Goal: Task Accomplishment & Management: Manage account settings

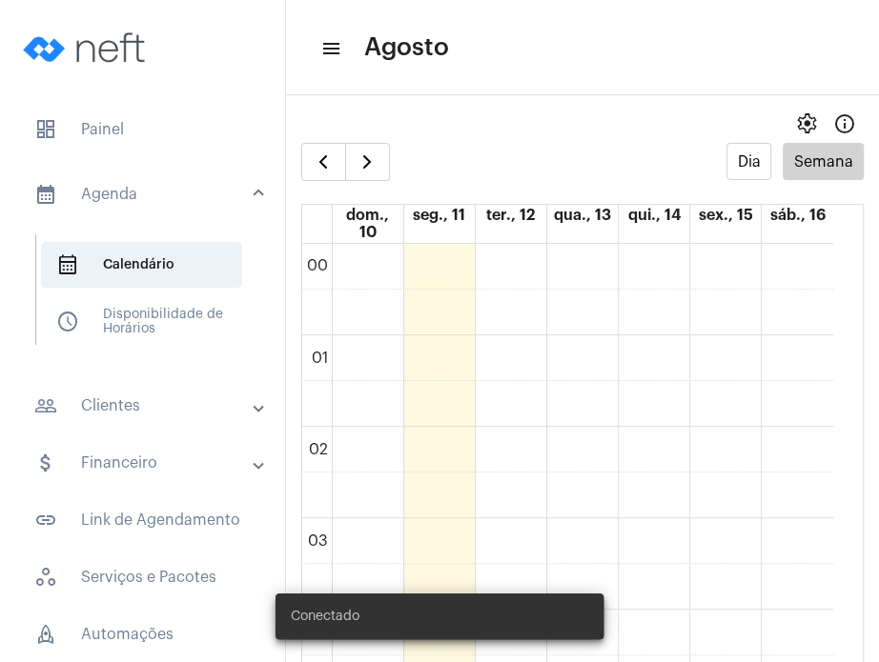
scroll to position [1501, 0]
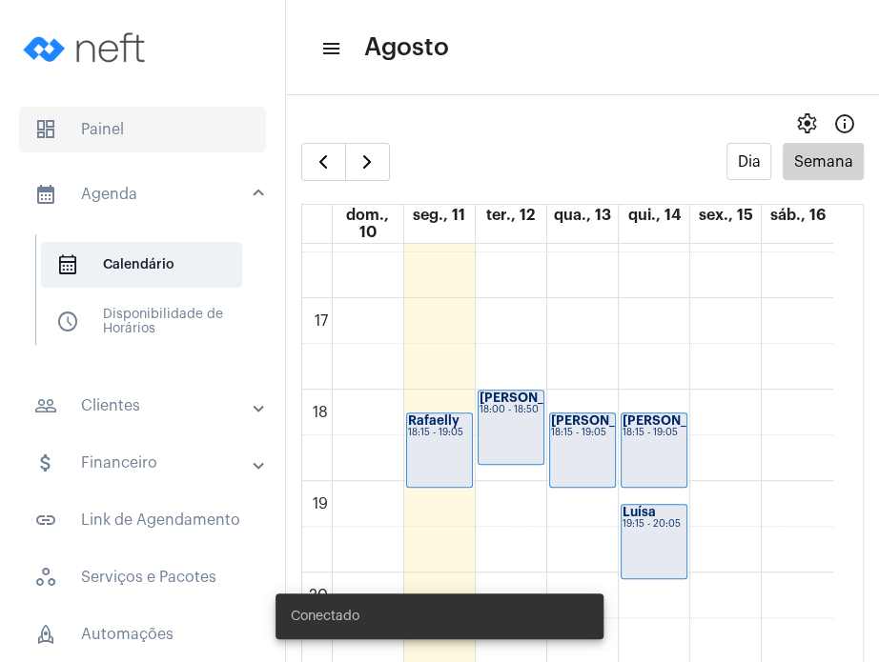
click at [138, 130] on span "dashboard Painel" at bounding box center [142, 130] width 247 height 46
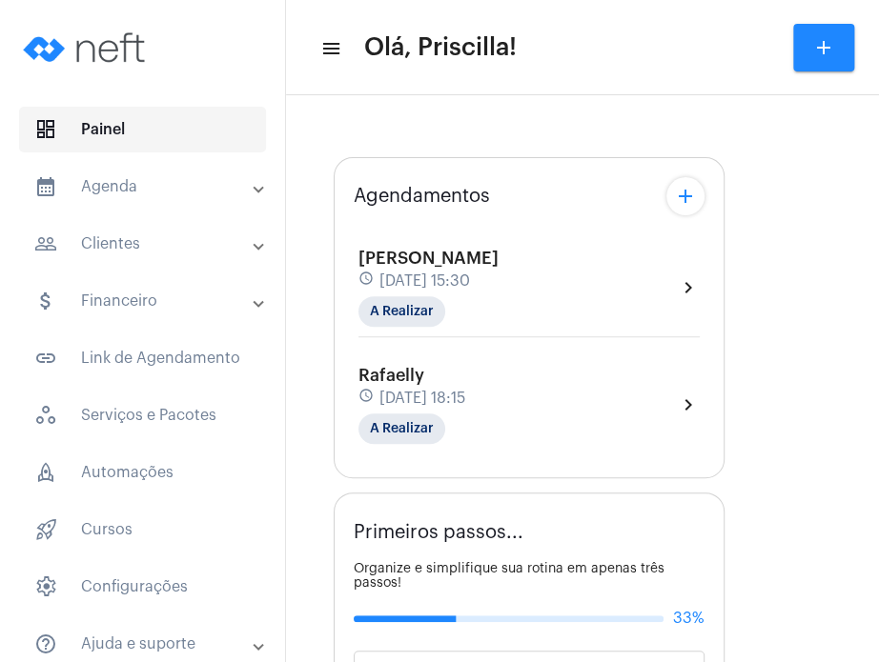
type input "[URL][DOMAIN_NAME]"
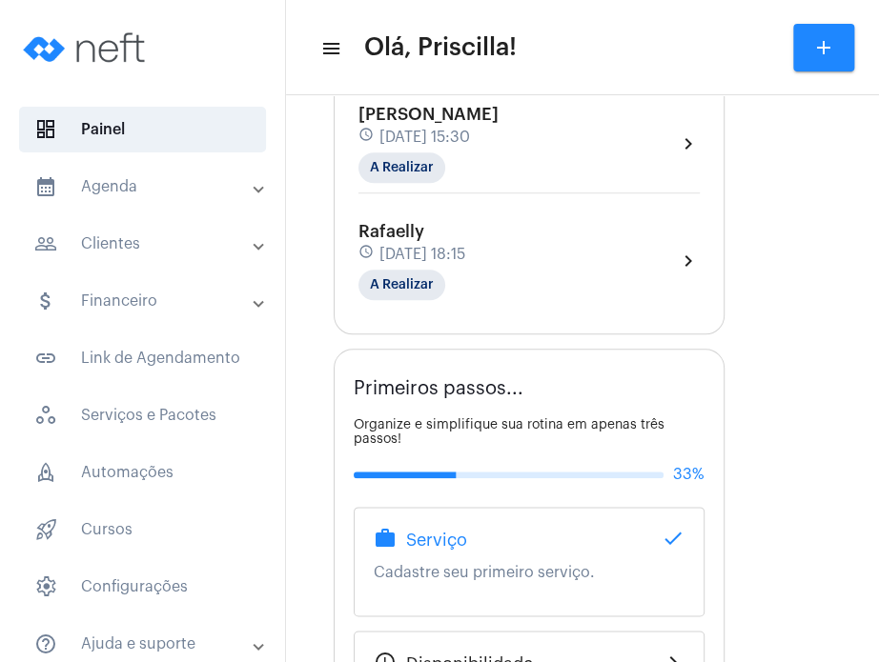
scroll to position [371, 0]
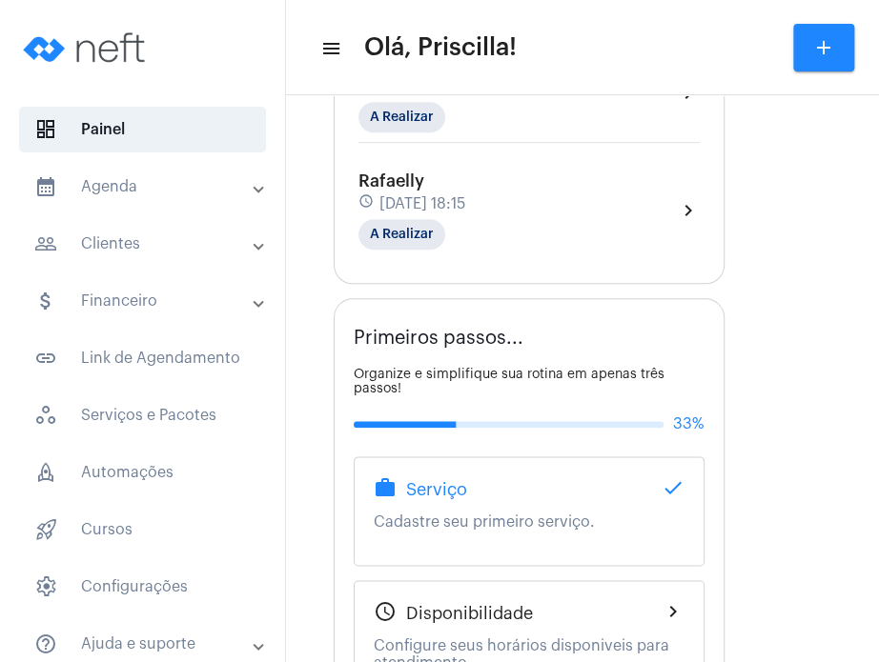
click at [633, 186] on div "Rafaelly schedule [DATE] 18:15 A Realizar chevron_right" at bounding box center [528, 211] width 341 height 78
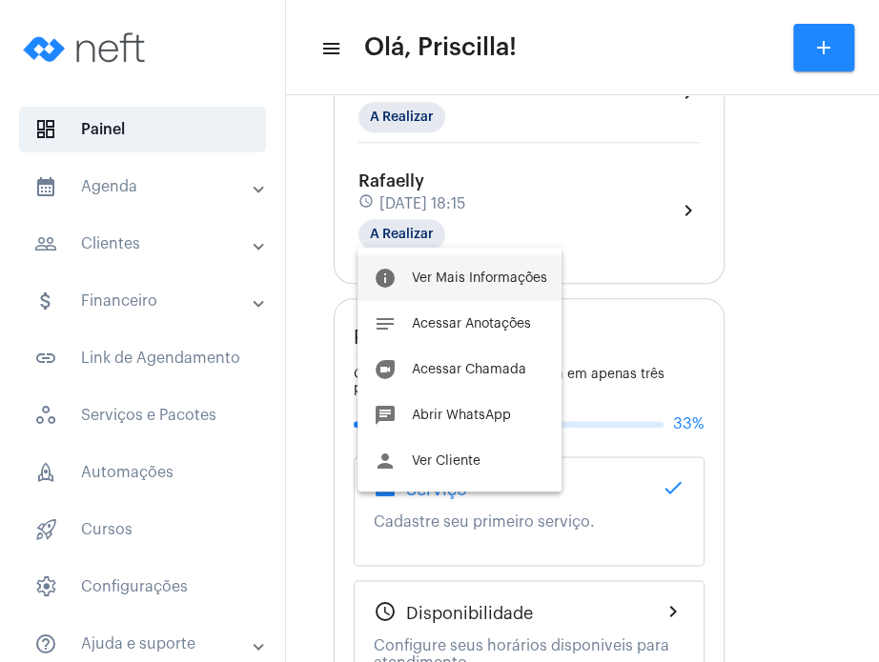
click at [520, 294] on button "info Ver Mais Informações" at bounding box center [459, 278] width 204 height 46
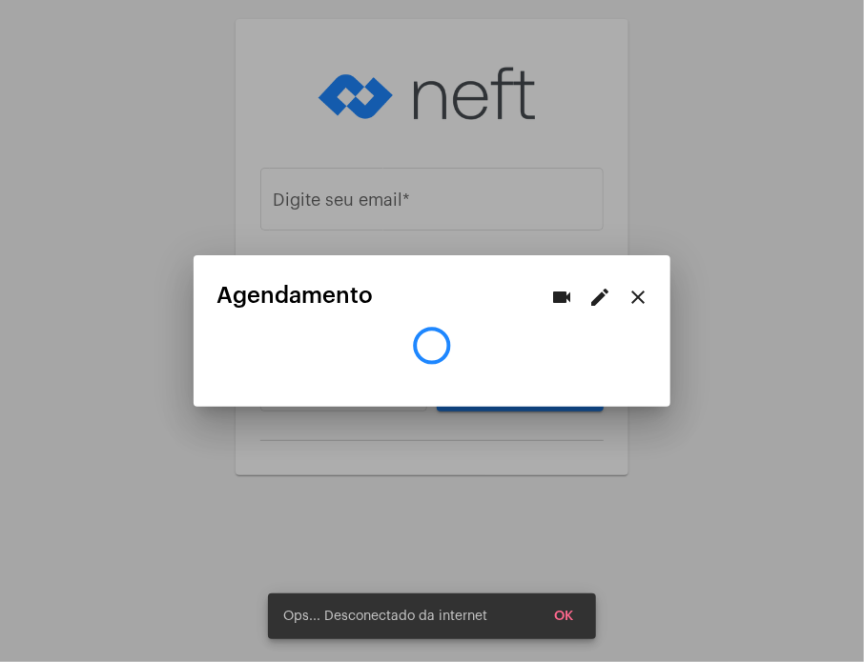
type input "[EMAIL_ADDRESS][DOMAIN_NAME]"
click at [649, 304] on button "close" at bounding box center [638, 297] width 38 height 38
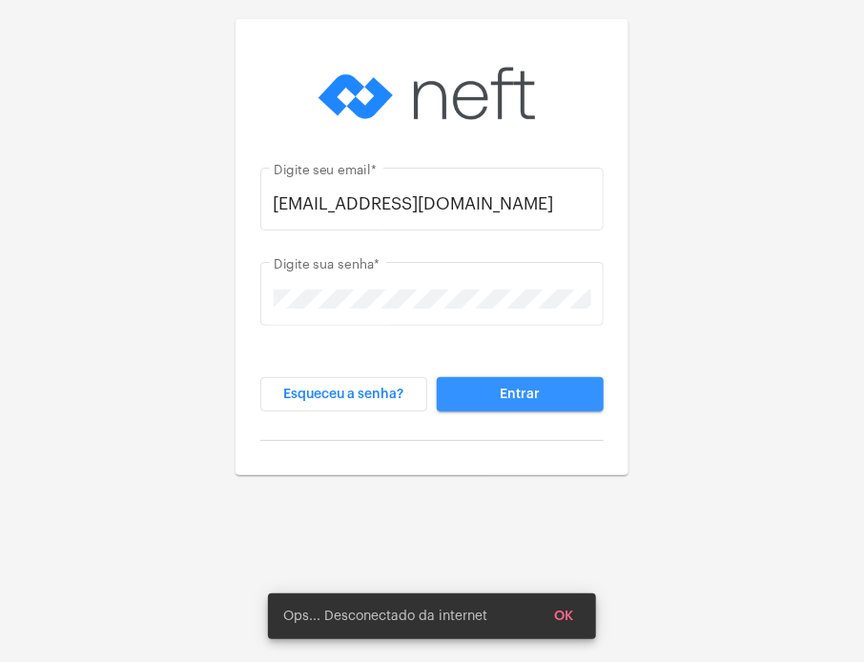
click at [500, 381] on button "Entrar" at bounding box center [520, 394] width 167 height 34
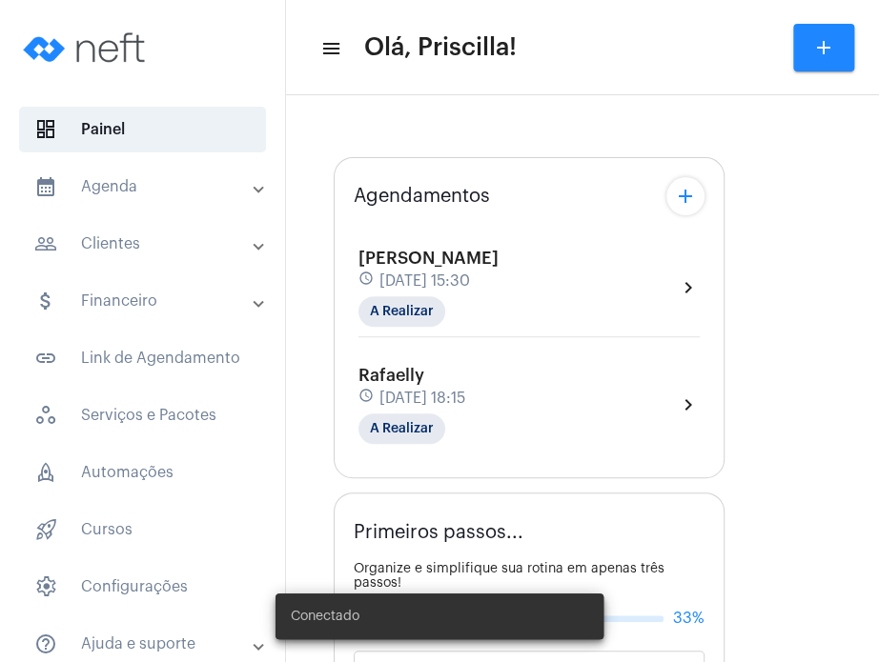
type input "[URL][DOMAIN_NAME]"
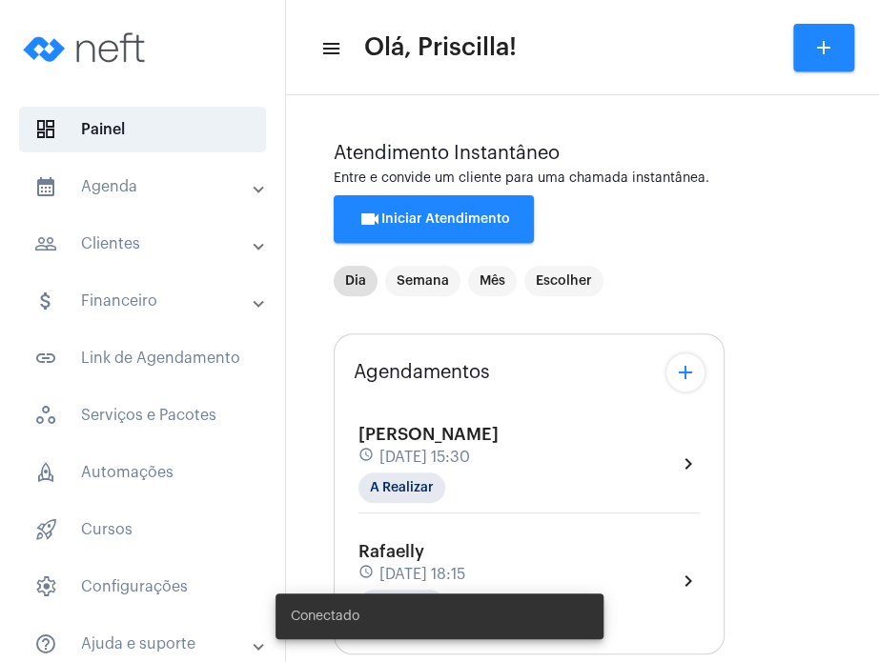
click at [667, 548] on div "Rafaelly schedule [DATE] 18:15 A Realizar chevron_right" at bounding box center [528, 581] width 341 height 78
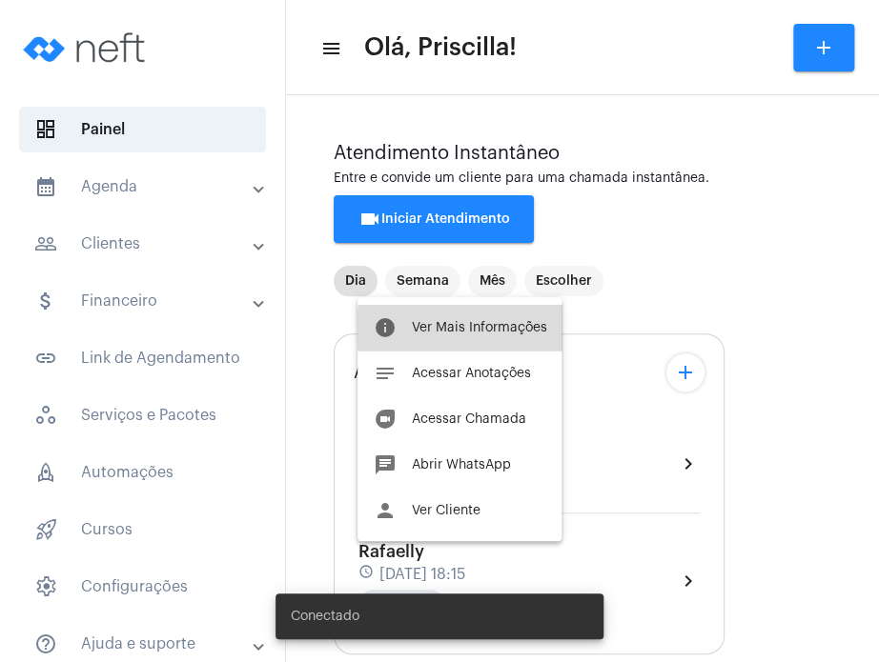
click at [532, 330] on span "Ver Mais Informações" at bounding box center [478, 327] width 135 height 13
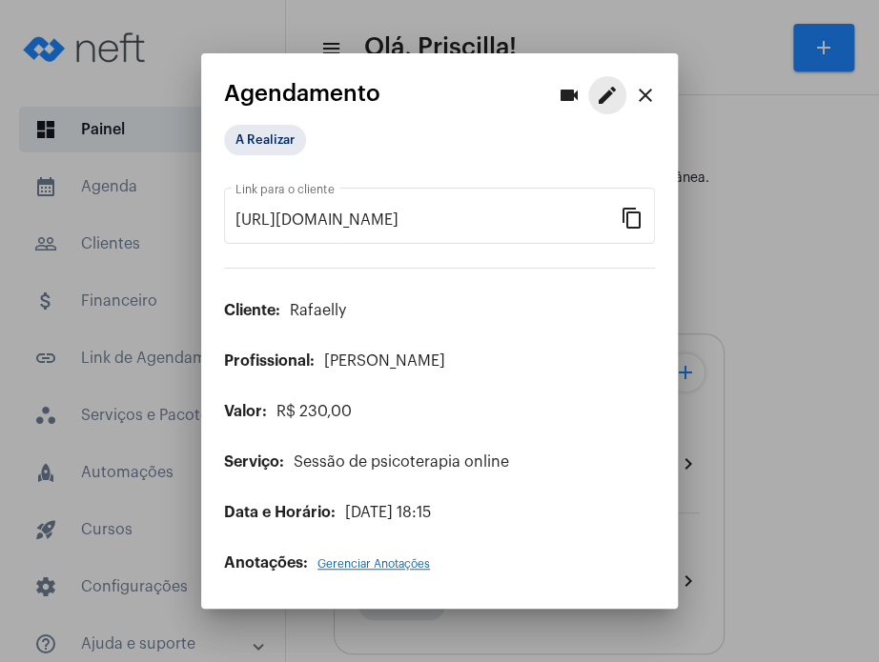
click at [606, 100] on mat-icon "edit" at bounding box center [607, 95] width 23 height 23
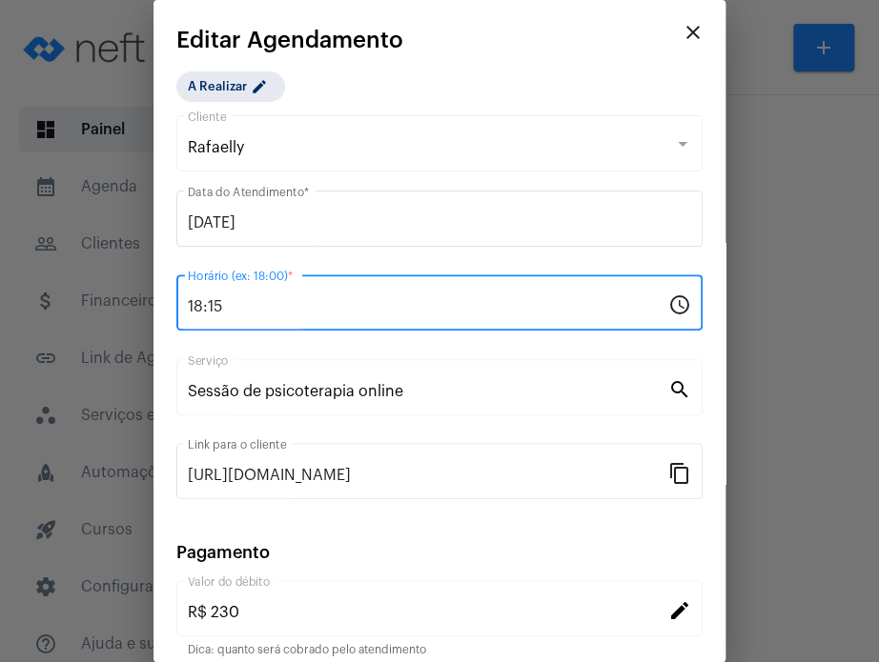
click at [422, 308] on input "18:15" at bounding box center [428, 306] width 480 height 17
type input "1"
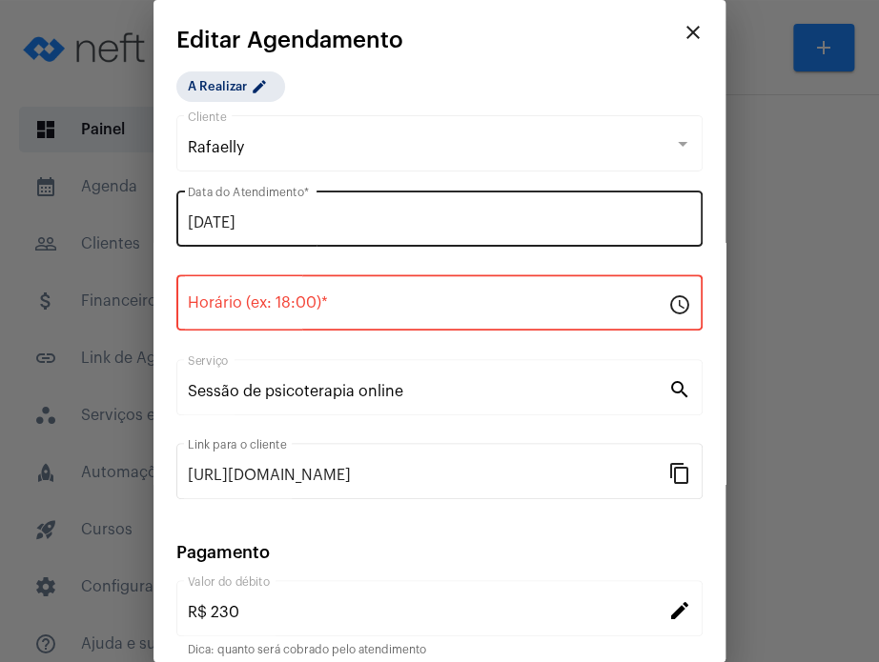
click at [370, 194] on div "[DATE] Data do Atendimento *" at bounding box center [439, 217] width 503 height 60
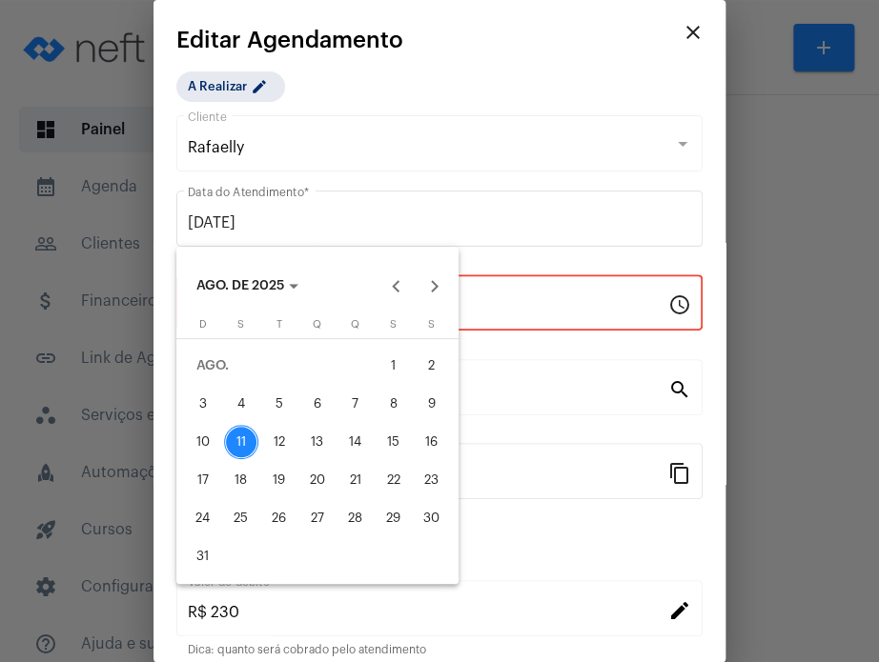
click at [283, 441] on div "12" at bounding box center [279, 442] width 34 height 34
type input "[DATE]"
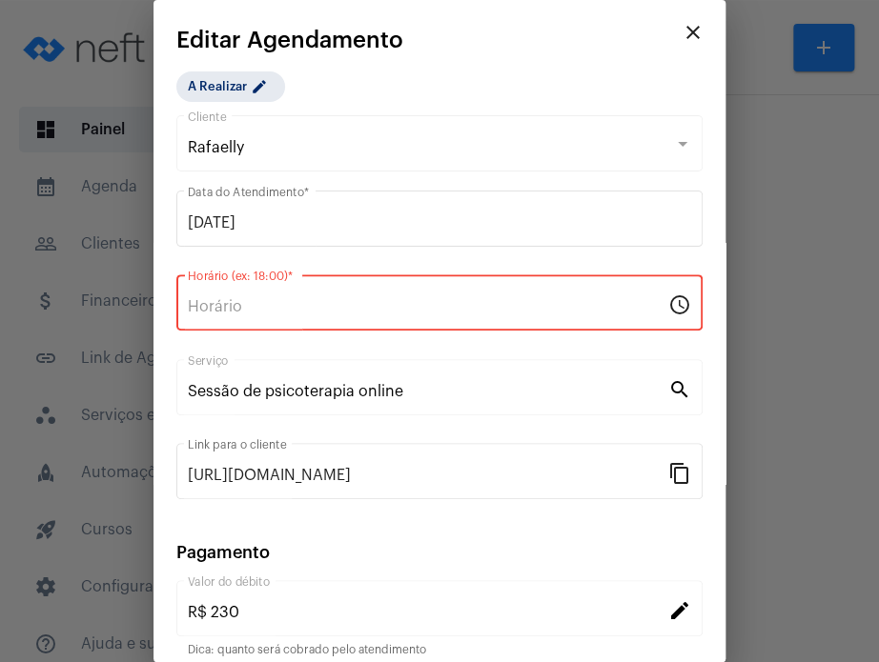
click at [276, 308] on input "Horário (ex: 18:00) *" at bounding box center [428, 306] width 480 height 17
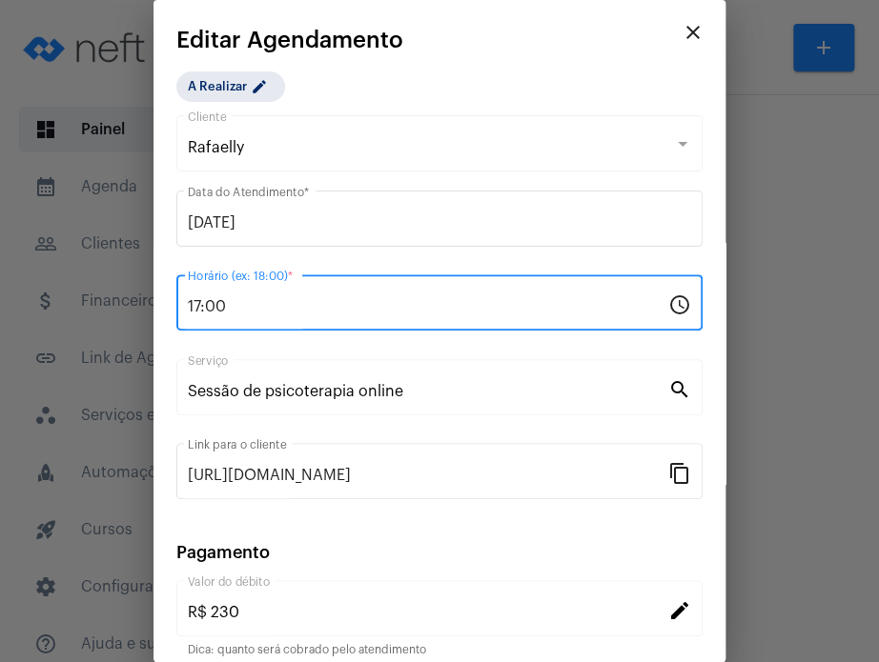
type input "17:00"
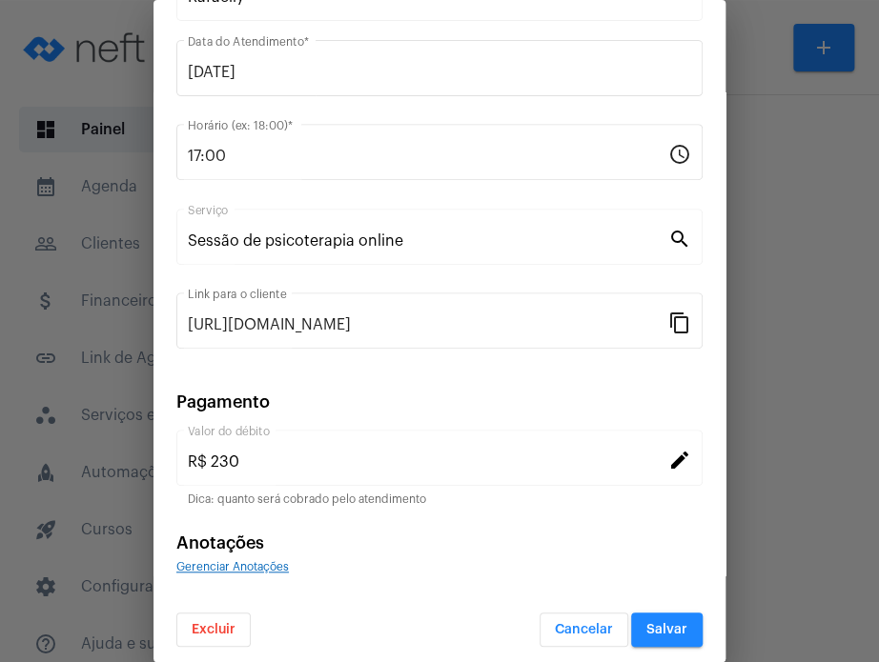
scroll to position [155, 0]
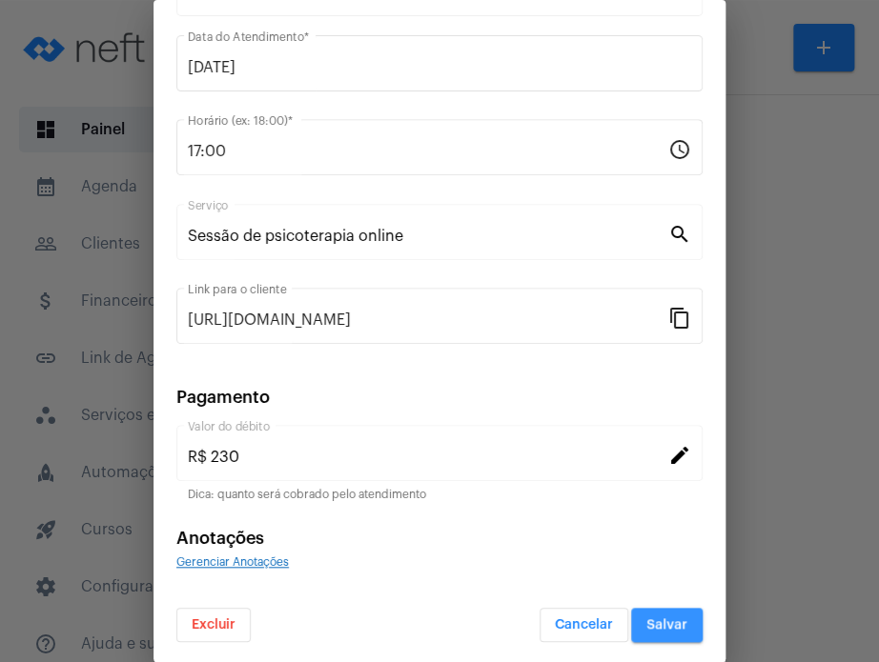
click at [647, 619] on span "Salvar" at bounding box center [666, 625] width 41 height 13
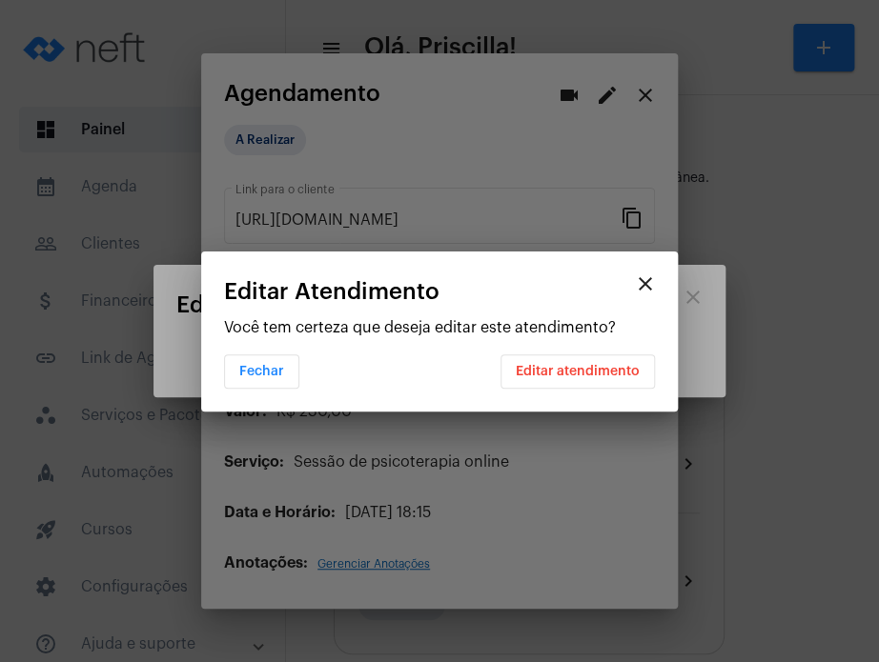
scroll to position [0, 0]
click at [530, 369] on span "Editar atendimento" at bounding box center [578, 371] width 124 height 13
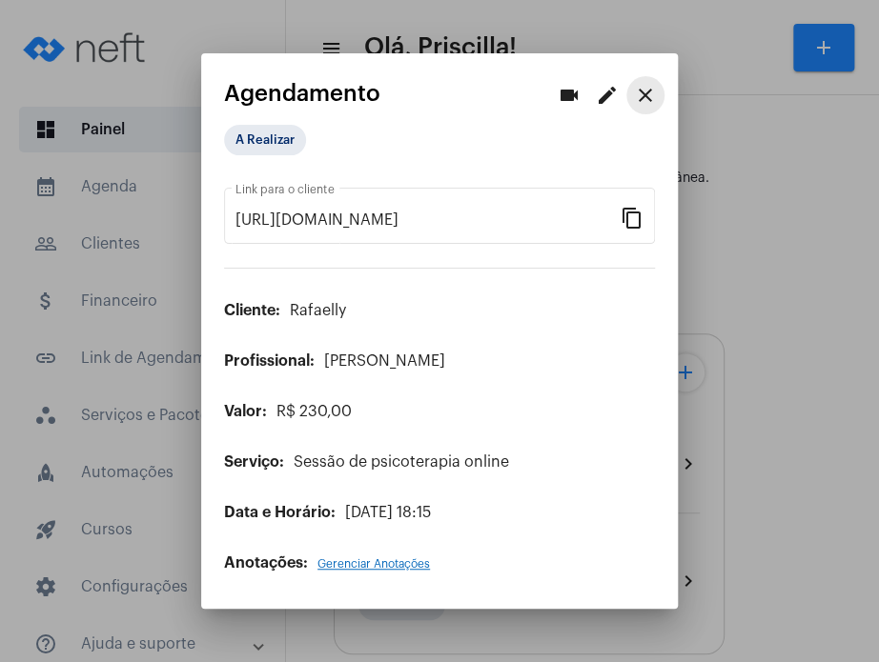
click at [648, 97] on mat-icon "close" at bounding box center [645, 95] width 23 height 23
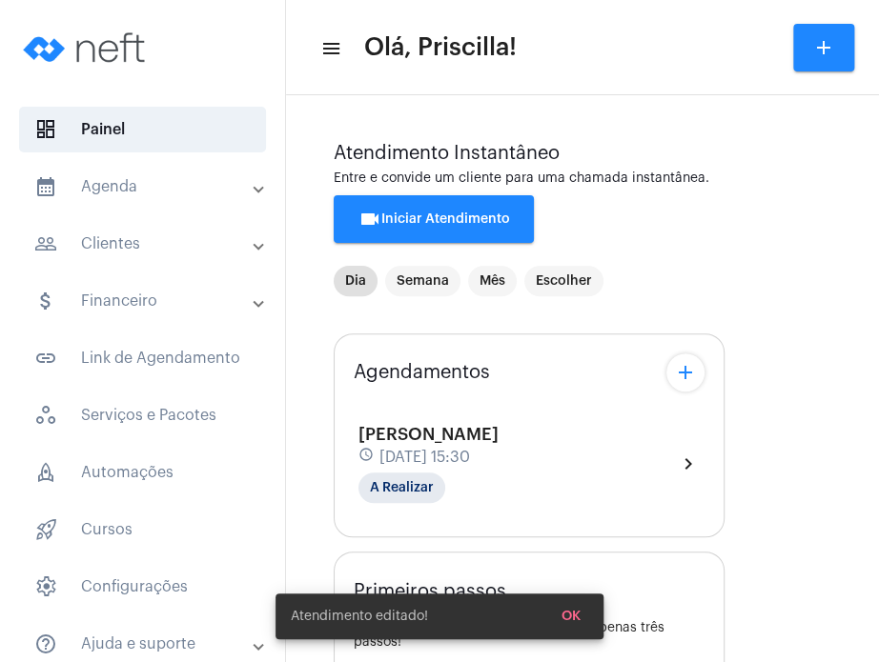
click at [638, 459] on div "[PERSON_NAME] schedule [DATE] 15:30 A Realizar chevron_right" at bounding box center [528, 464] width 341 height 78
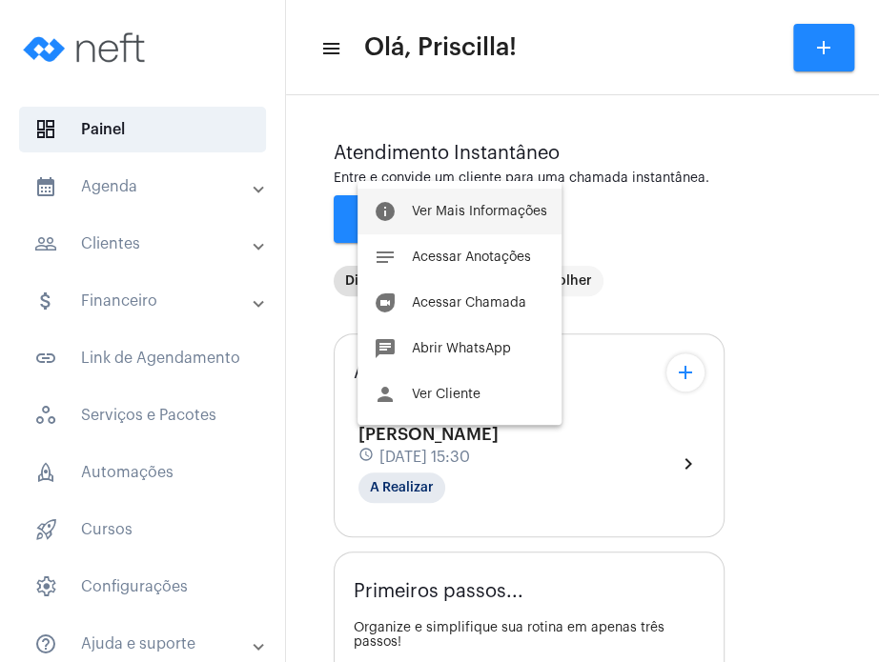
click at [496, 224] on button "info Ver Mais Informações" at bounding box center [459, 212] width 204 height 46
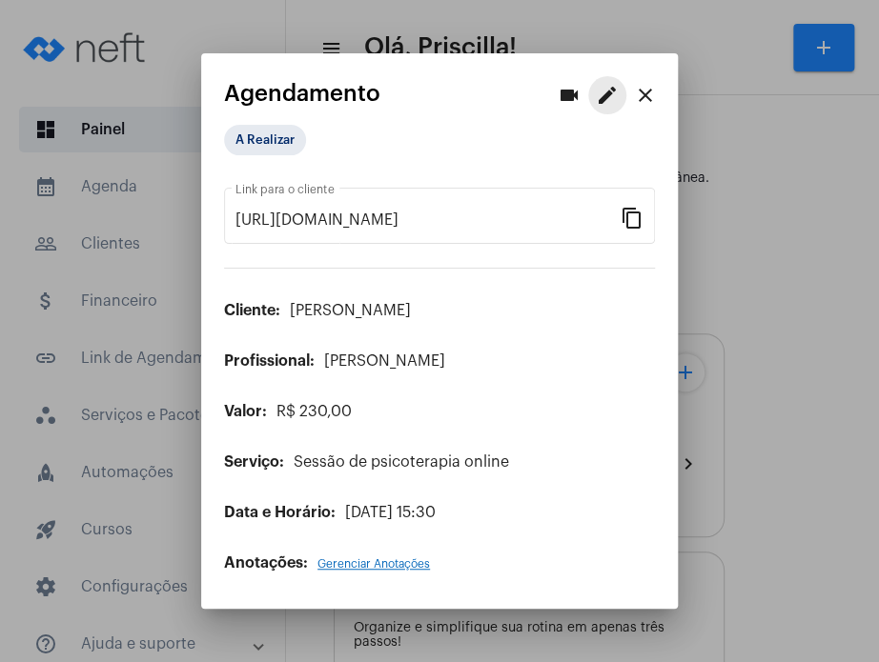
click at [602, 98] on mat-icon "edit" at bounding box center [607, 95] width 23 height 23
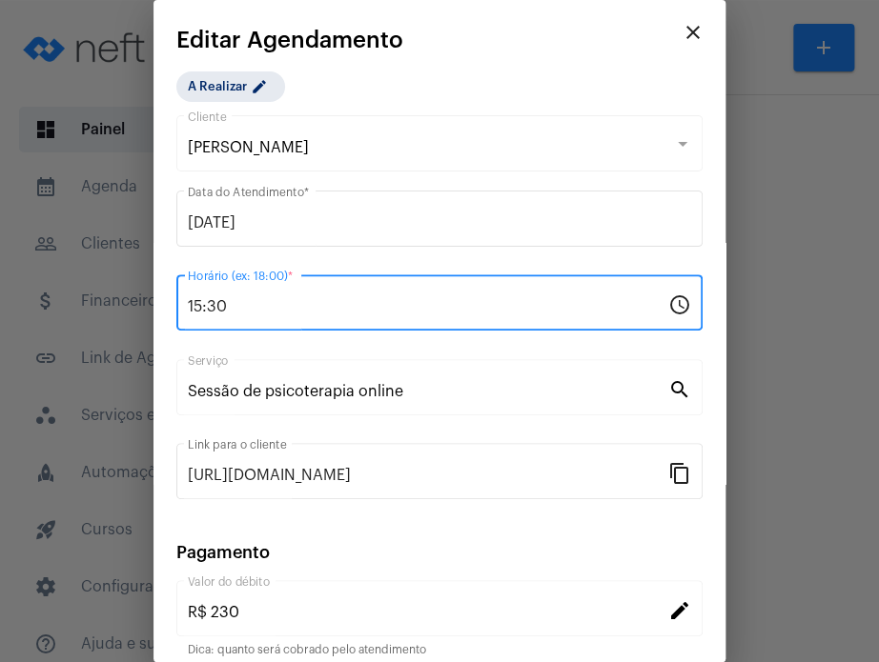
click at [235, 304] on input "15:30" at bounding box center [428, 306] width 480 height 17
type input "1"
type input "17:00"
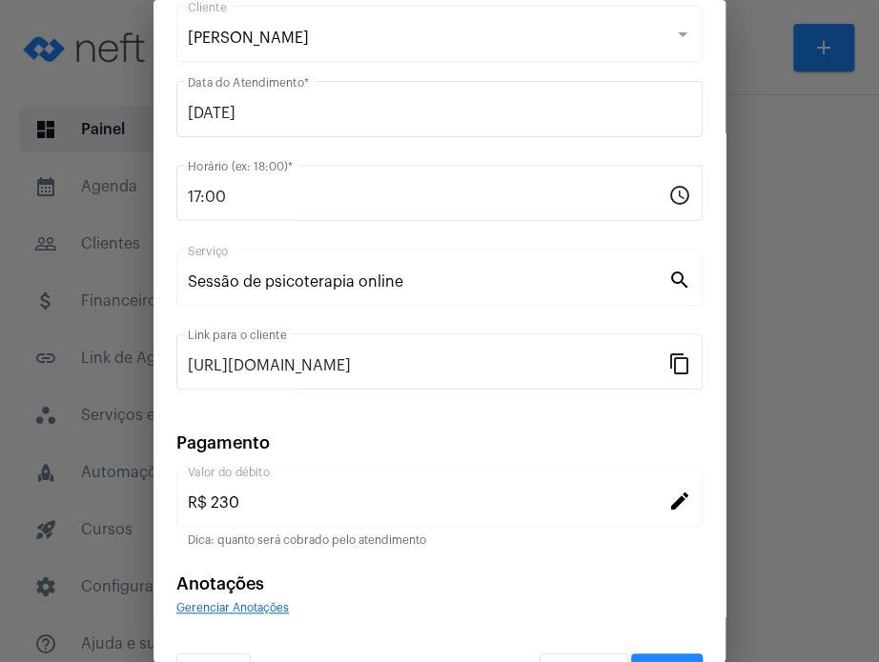
scroll to position [155, 0]
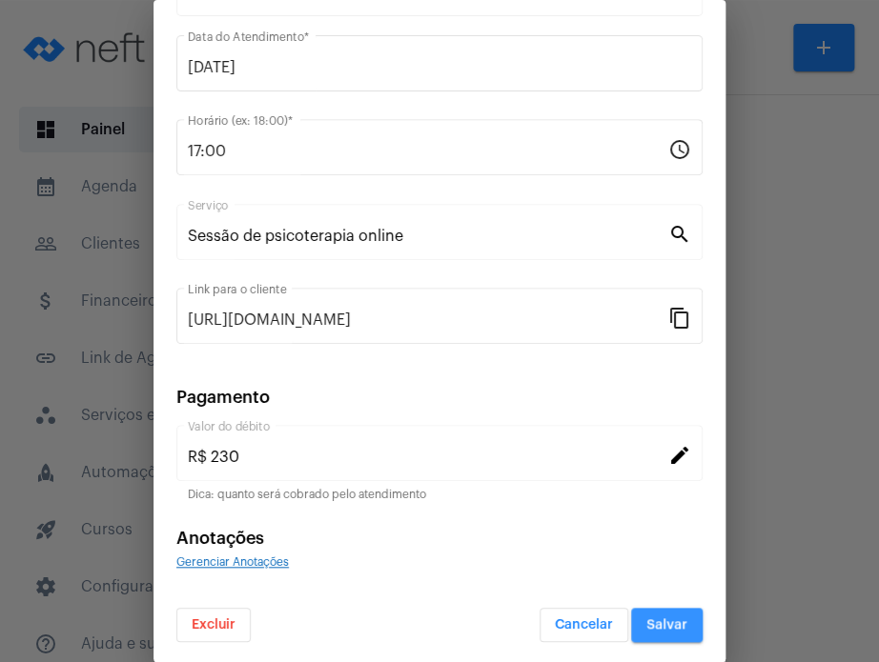
click at [653, 611] on button "Salvar" at bounding box center [666, 625] width 71 height 34
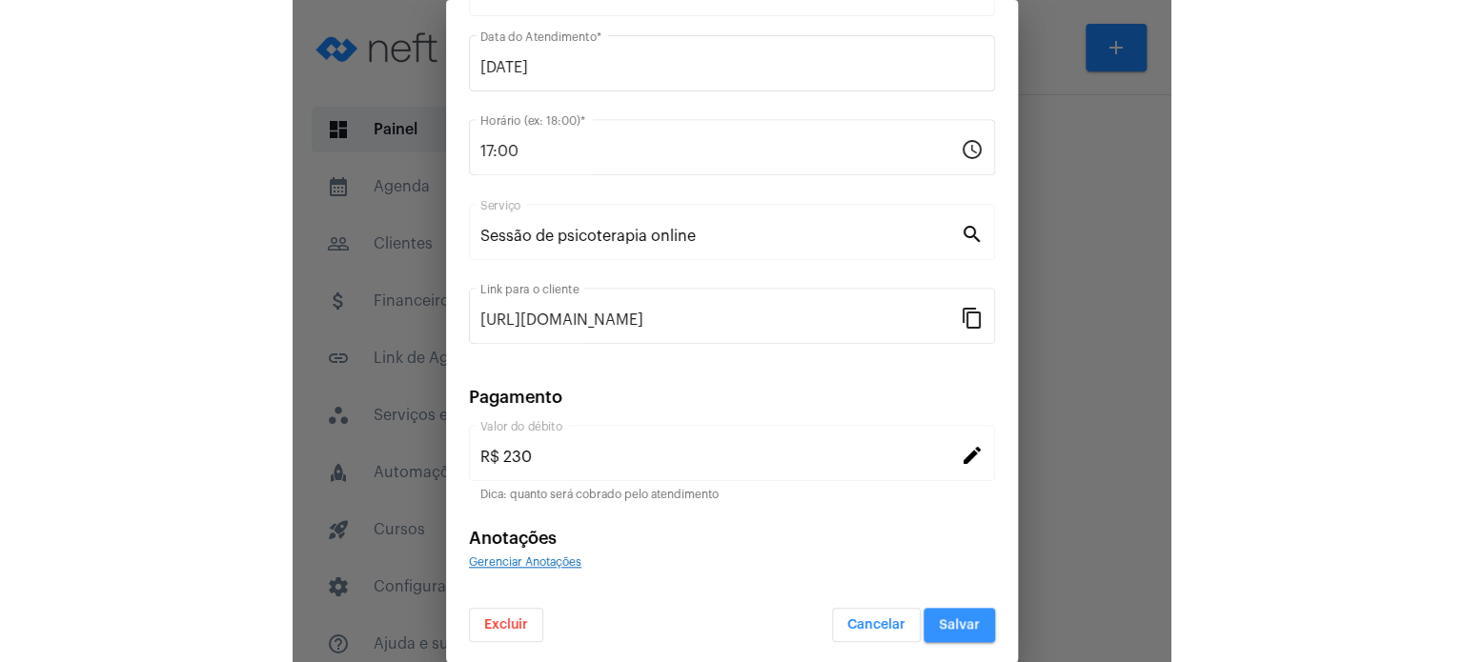
scroll to position [0, 0]
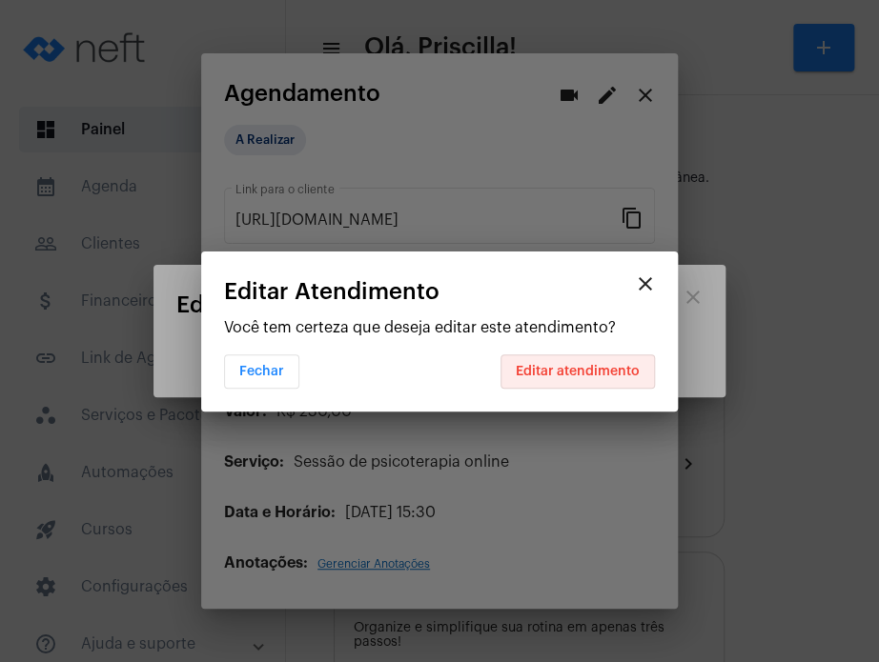
click at [625, 380] on button "Editar atendimento" at bounding box center [577, 372] width 154 height 34
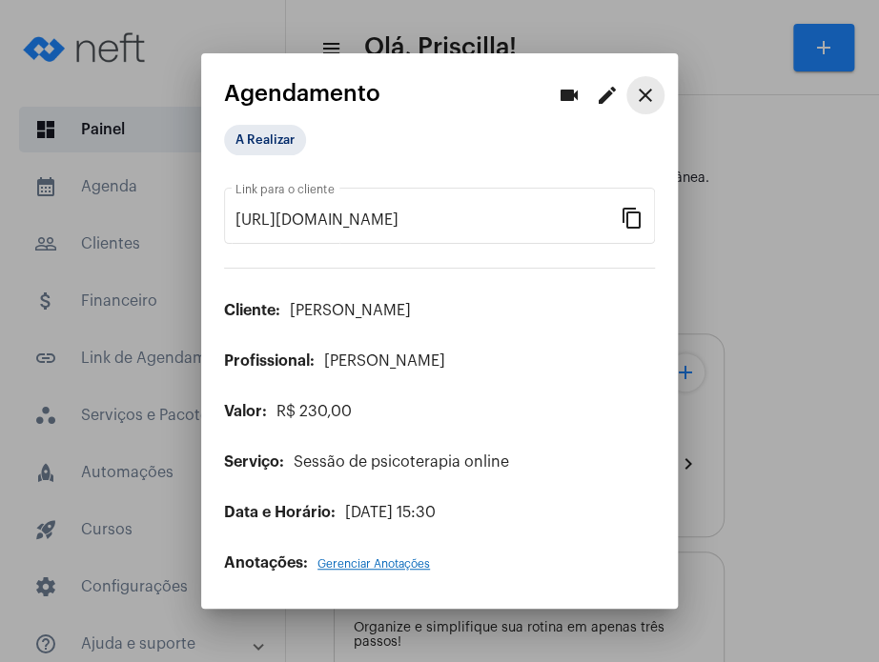
click at [661, 93] on button "close" at bounding box center [645, 95] width 38 height 38
